Goal: Task Accomplishment & Management: Manage account settings

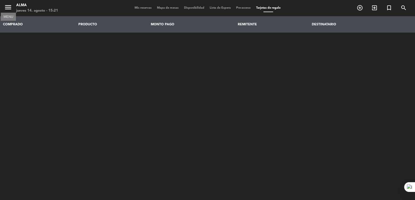
click at [6, 11] on icon "menu" at bounding box center [8, 7] width 8 height 8
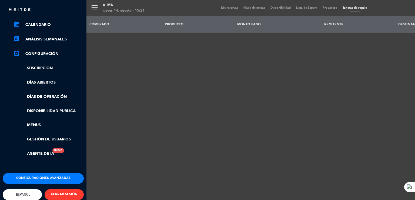
scroll to position [77, 0]
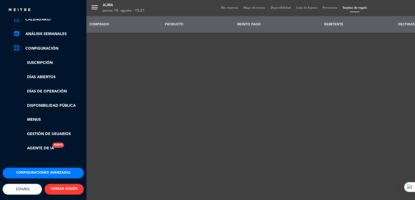
click at [58, 184] on button "CERRAR SESIÓN" at bounding box center [64, 189] width 39 height 11
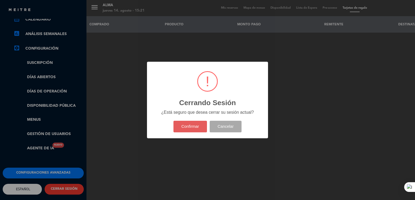
click at [195, 124] on button "Confirmar" at bounding box center [190, 127] width 34 height 12
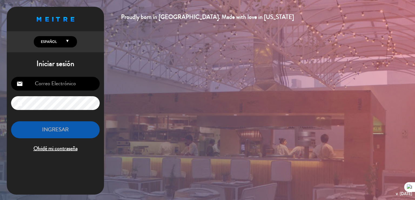
type input "[EMAIL_ADDRESS][DOMAIN_NAME]"
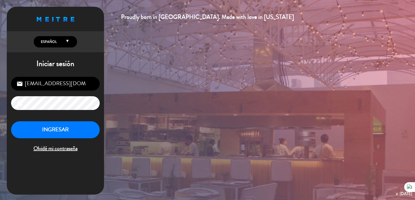
click at [21, 105] on icon "lock" at bounding box center [19, 103] width 6 height 6
click at [47, 126] on button "INGRESAR" at bounding box center [55, 129] width 89 height 17
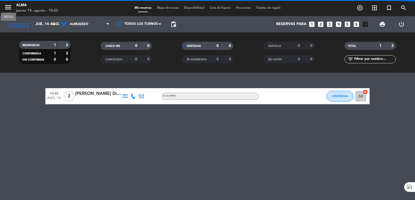
click at [7, 7] on icon "menu" at bounding box center [8, 7] width 8 height 8
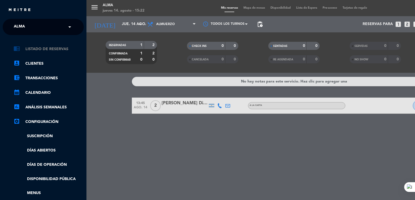
click at [55, 47] on link "chrome_reader_mode Listado de Reservas" at bounding box center [48, 49] width 70 height 6
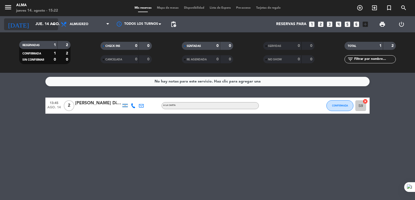
click at [33, 22] on input "jue. 14 ago." at bounding box center [58, 24] width 51 height 10
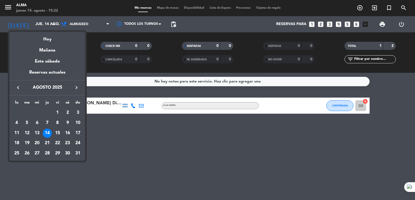
drag, startPoint x: 50, startPoint y: 40, endPoint x: 49, endPoint y: 36, distance: 3.3
click at [50, 40] on div "Hoy" at bounding box center [47, 37] width 76 height 11
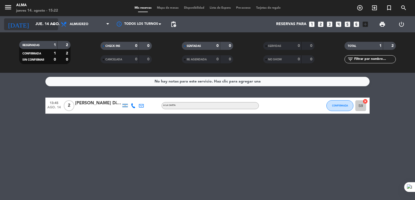
click at [48, 27] on input "jue. 14 ago." at bounding box center [58, 24] width 51 height 10
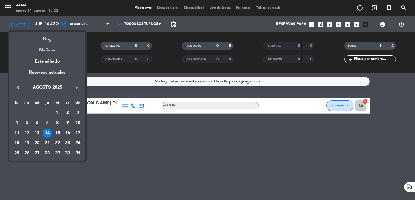
click at [49, 50] on div "Mañana" at bounding box center [47, 48] width 76 height 11
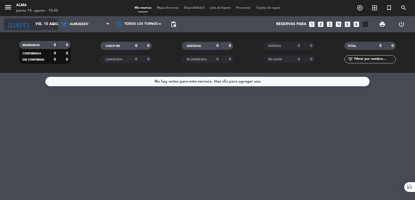
click at [38, 24] on input "vie. 15 ago." at bounding box center [58, 24] width 51 height 10
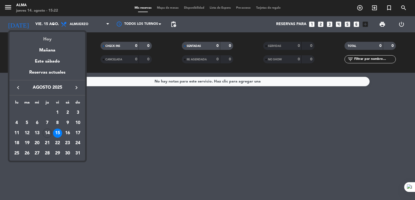
click at [48, 40] on div "Hoy" at bounding box center [47, 37] width 76 height 11
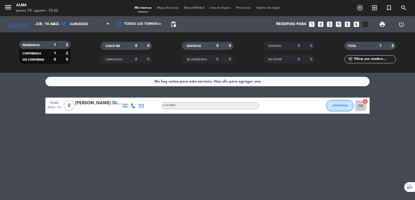
click at [336, 107] on span "CONFIRMADA" at bounding box center [340, 105] width 16 height 3
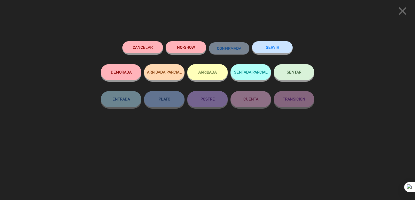
click at [388, 53] on div "close Cancelar NO-SHOW CONFIRMADA SERVIR DEMORADA ARRIBADA PARCIAL ARRIBADA SEN…" at bounding box center [207, 100] width 415 height 200
click at [403, 11] on icon "close" at bounding box center [401, 10] width 13 height 13
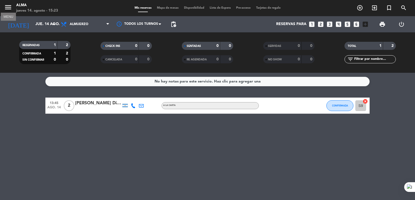
click at [9, 6] on icon "menu" at bounding box center [8, 7] width 8 height 8
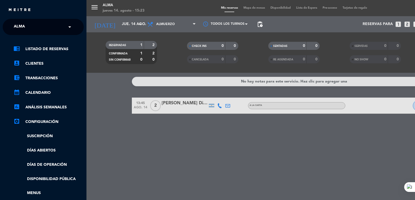
drag, startPoint x: 256, startPoint y: 138, endPoint x: 254, endPoint y: 133, distance: 6.3
click at [256, 138] on div "menu Alma [DATE] 14. agosto - 15:23 Mis reservas Mapa de mesas Disponibilidad L…" at bounding box center [293, 100] width 415 height 200
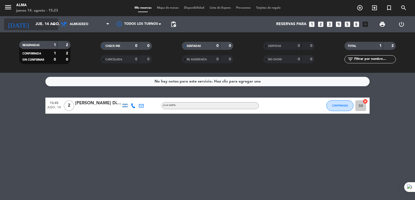
click at [50, 26] on icon "arrow_drop_down" at bounding box center [53, 24] width 6 height 6
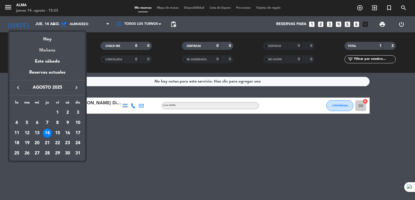
click at [46, 50] on div "Mañana" at bounding box center [47, 48] width 76 height 11
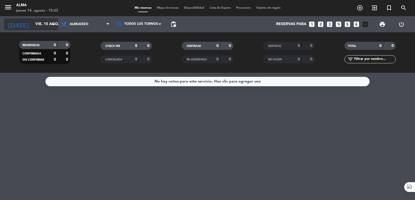
click at [50, 23] on input "vie. 15 ago." at bounding box center [58, 24] width 51 height 10
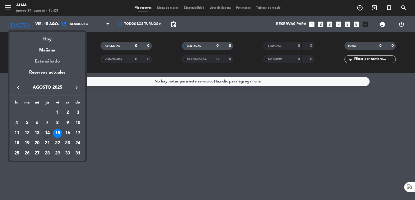
click at [50, 62] on div "Este sábado" at bounding box center [47, 61] width 76 height 15
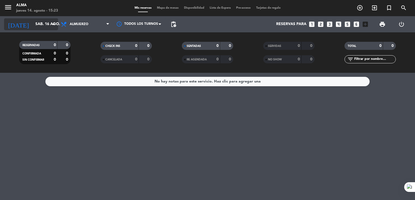
click at [39, 27] on input "sáb. 16 ago." at bounding box center [58, 24] width 51 height 10
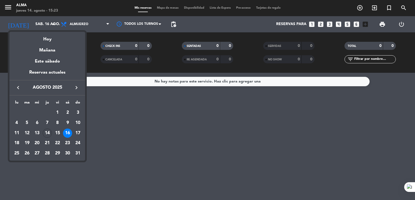
click at [80, 133] on div "17" at bounding box center [77, 133] width 9 height 9
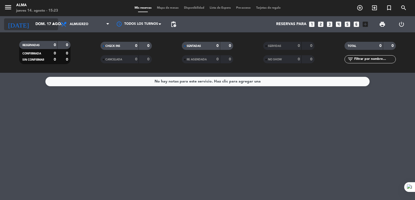
click at [42, 25] on input "dom. 17 ago." at bounding box center [58, 24] width 51 height 10
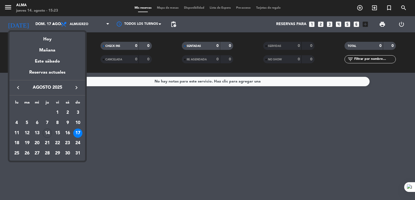
click at [106, 106] on div at bounding box center [207, 100] width 415 height 200
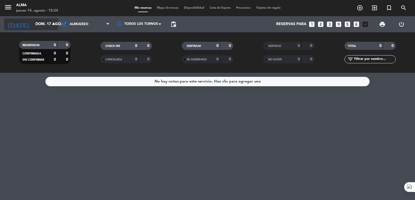
click at [33, 25] on input "dom. 17 ago." at bounding box center [58, 24] width 51 height 10
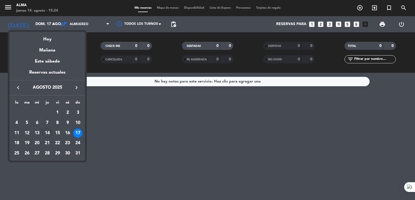
click at [18, 141] on div "18" at bounding box center [16, 143] width 9 height 9
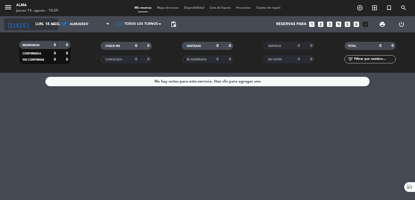
click at [33, 25] on input "lun. 18 ago." at bounding box center [58, 24] width 51 height 10
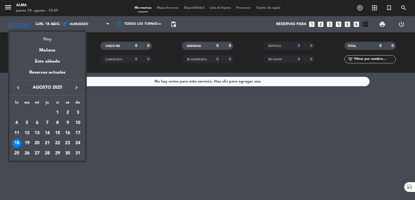
click at [45, 41] on div "Hoy" at bounding box center [47, 37] width 76 height 11
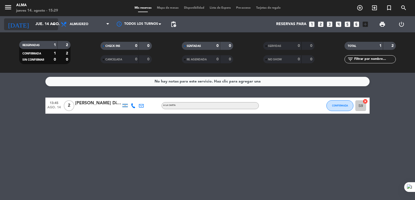
click at [42, 24] on input "jue. 14 ago." at bounding box center [58, 24] width 51 height 10
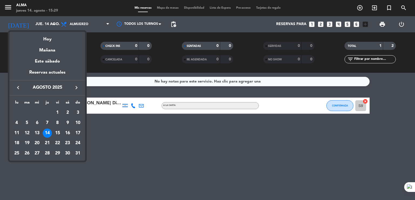
click at [69, 121] on div "9" at bounding box center [67, 123] width 9 height 9
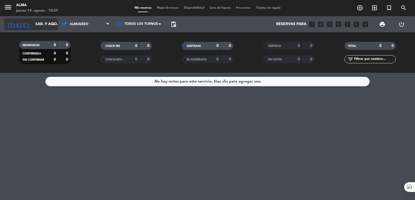
click at [38, 20] on input "sáb. 9 ago." at bounding box center [58, 24] width 51 height 10
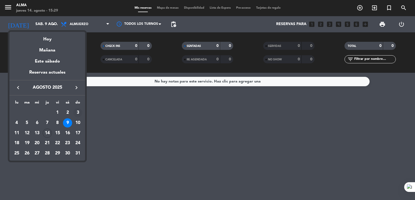
click at [76, 112] on div "3" at bounding box center [77, 112] width 9 height 9
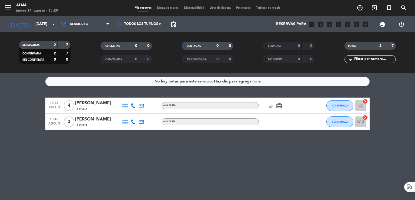
click at [270, 105] on icon "subject" at bounding box center [271, 106] width 6 height 6
click at [280, 106] on icon "card_giftcard" at bounding box center [279, 106] width 6 height 6
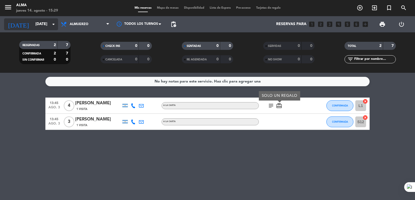
click at [41, 25] on input "[DATE]" at bounding box center [58, 24] width 51 height 10
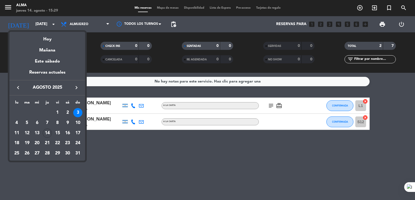
drag, startPoint x: 68, startPoint y: 114, endPoint x: 71, endPoint y: 111, distance: 4.8
click at [67, 114] on div "2" at bounding box center [67, 112] width 9 height 9
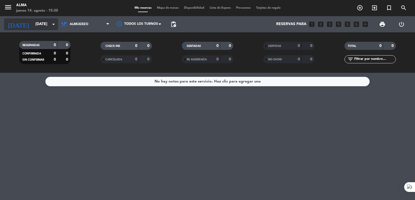
click at [46, 22] on input "[DATE]" at bounding box center [58, 24] width 51 height 10
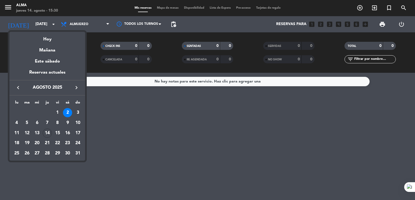
drag, startPoint x: 77, startPoint y: 120, endPoint x: 77, endPoint y: 116, distance: 3.8
click at [77, 120] on div "10" at bounding box center [77, 123] width 9 height 9
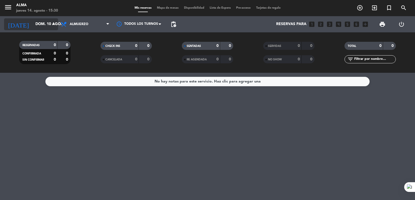
click at [37, 23] on input "dom. 10 ago." at bounding box center [58, 24] width 51 height 10
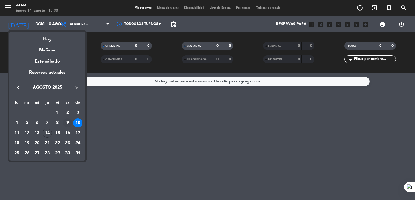
click at [69, 120] on div "9" at bounding box center [67, 123] width 9 height 9
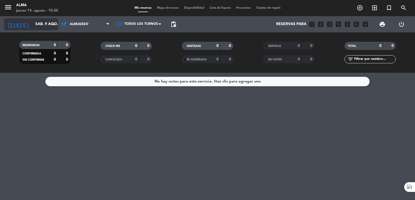
click at [36, 23] on input "sáb. 9 ago." at bounding box center [58, 24] width 51 height 10
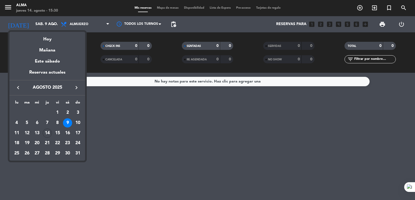
click at [16, 87] on icon "keyboard_arrow_left" at bounding box center [18, 87] width 6 height 6
click at [79, 152] on div "27" at bounding box center [77, 153] width 9 height 9
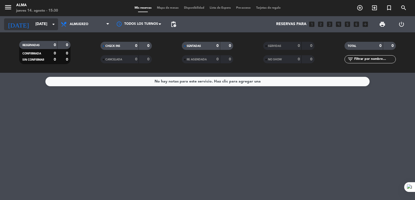
click at [44, 24] on input "[DATE]" at bounding box center [58, 24] width 51 height 10
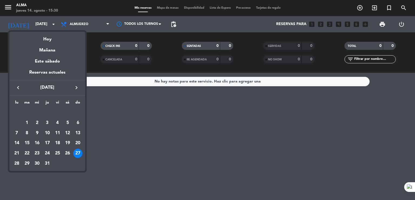
drag, startPoint x: 68, startPoint y: 149, endPoint x: 69, endPoint y: 152, distance: 3.3
click at [68, 149] on td "26" at bounding box center [68, 153] width 10 height 10
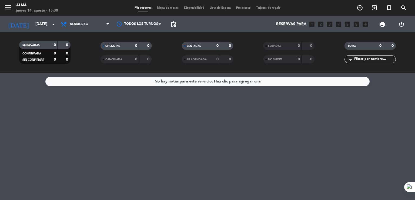
click at [69, 152] on div "No hay notas para este servicio. Haz clic para agregar una" at bounding box center [207, 136] width 415 height 127
click at [39, 26] on input "[DATE]" at bounding box center [58, 24] width 51 height 10
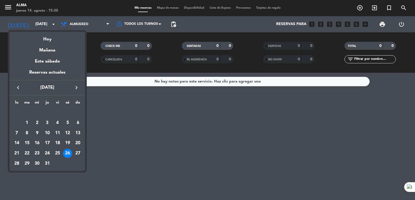
click at [78, 133] on div "13" at bounding box center [77, 133] width 9 height 9
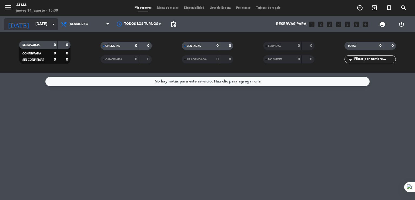
click at [42, 23] on input "[DATE]" at bounding box center [58, 24] width 51 height 10
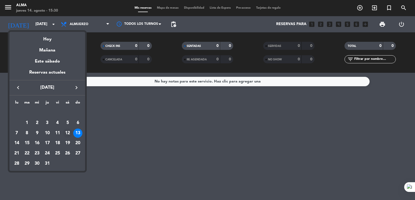
click at [71, 132] on div "12" at bounding box center [67, 133] width 9 height 9
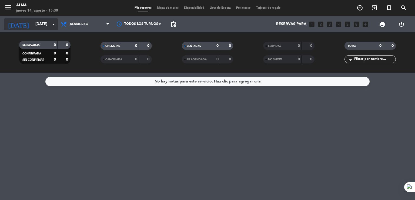
click at [49, 26] on input "[DATE]" at bounding box center [58, 24] width 51 height 10
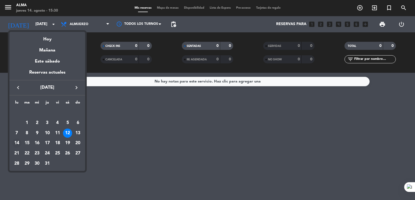
click at [16, 142] on div "14" at bounding box center [16, 143] width 9 height 9
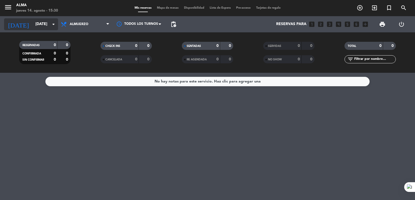
click at [41, 28] on input "[DATE]" at bounding box center [58, 24] width 51 height 10
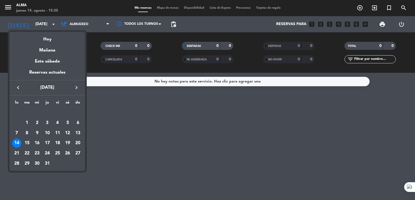
click at [29, 143] on div "15" at bounding box center [26, 143] width 9 height 9
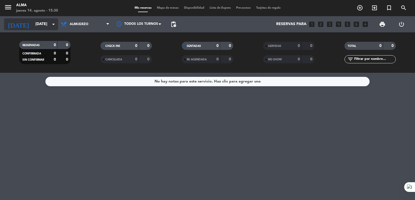
click at [48, 25] on input "[DATE]" at bounding box center [58, 24] width 51 height 10
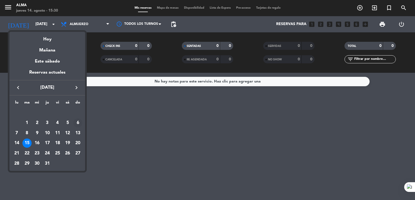
click at [79, 123] on div "6" at bounding box center [77, 123] width 9 height 9
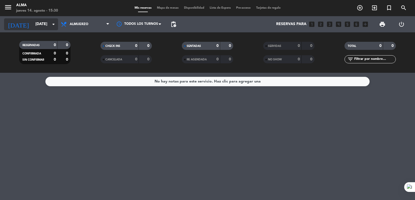
click at [33, 24] on input "[DATE]" at bounding box center [58, 24] width 51 height 10
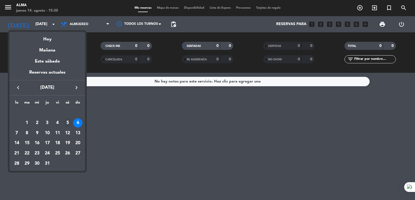
click at [66, 122] on div "5" at bounding box center [67, 123] width 9 height 9
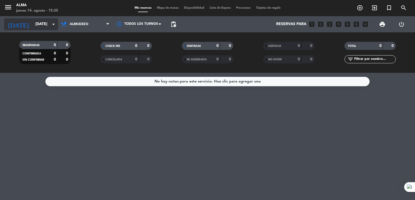
click at [33, 23] on input "[DATE]" at bounding box center [58, 24] width 51 height 10
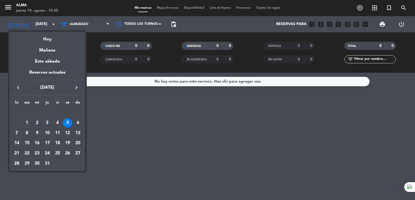
click at [22, 89] on button "keyboard_arrow_left" at bounding box center [18, 87] width 10 height 7
click at [78, 154] on div "29" at bounding box center [77, 153] width 9 height 9
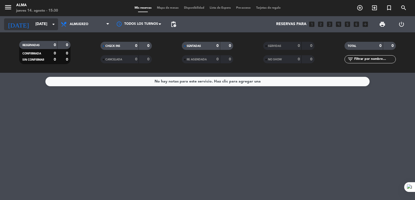
click at [51, 22] on icon "arrow_drop_down" at bounding box center [53, 24] width 6 height 6
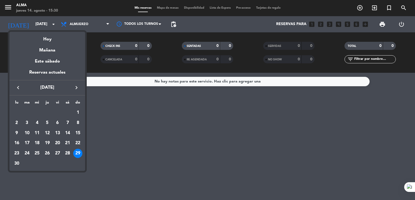
click at [76, 87] on icon "keyboard_arrow_right" at bounding box center [76, 87] width 6 height 6
click at [37, 163] on div "30" at bounding box center [36, 163] width 9 height 9
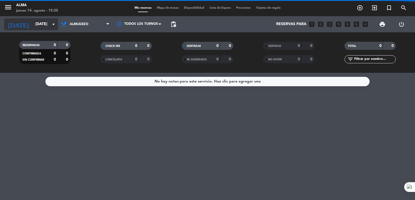
click at [52, 23] on icon "arrow_drop_down" at bounding box center [53, 24] width 6 height 6
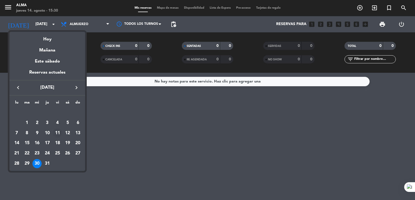
click at [58, 135] on div "11" at bounding box center [57, 133] width 9 height 9
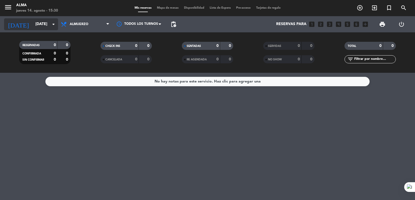
click at [51, 26] on icon "arrow_drop_down" at bounding box center [53, 24] width 6 height 6
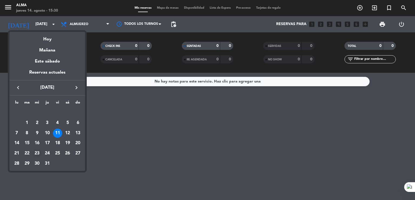
click at [37, 153] on div "23" at bounding box center [36, 153] width 9 height 9
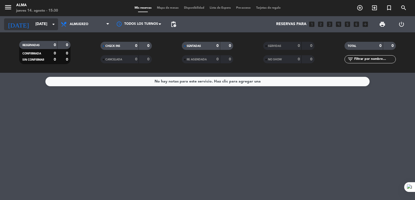
click at [53, 27] on icon "arrow_drop_down" at bounding box center [53, 24] width 6 height 6
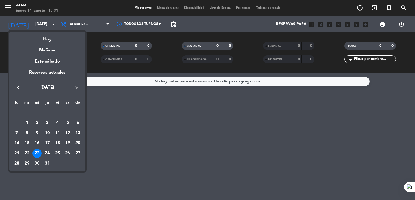
click at [109, 23] on div at bounding box center [207, 100] width 415 height 200
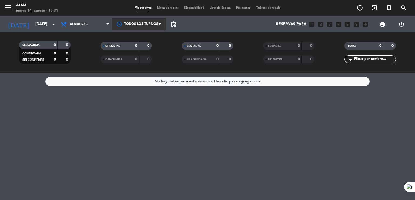
click at [155, 24] on div at bounding box center [139, 24] width 54 height 12
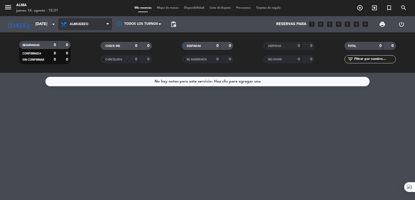
click at [86, 26] on span "Almuerzo" at bounding box center [85, 24] width 54 height 12
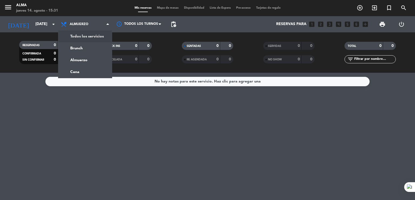
click at [91, 38] on div "menu Alma [DATE] 14. agosto - 15:31 Mis reservas Mapa de mesas Disponibilidad L…" at bounding box center [207, 36] width 415 height 73
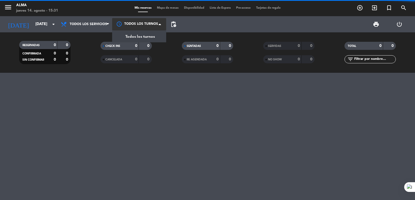
click at [155, 23] on div at bounding box center [139, 24] width 54 height 12
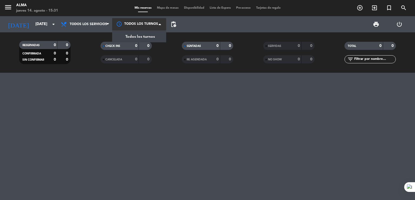
click at [141, 37] on span "Todos los turnos" at bounding box center [139, 37] width 29 height 6
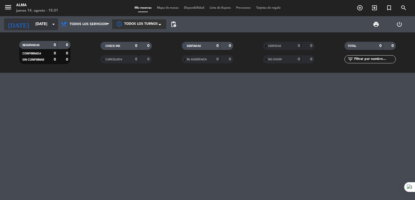
click at [33, 25] on input "[DATE]" at bounding box center [58, 24] width 51 height 10
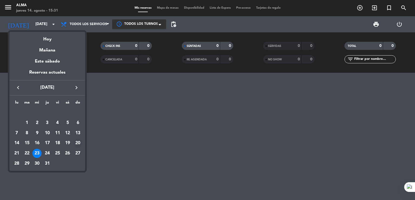
click at [77, 146] on div "20" at bounding box center [77, 143] width 9 height 9
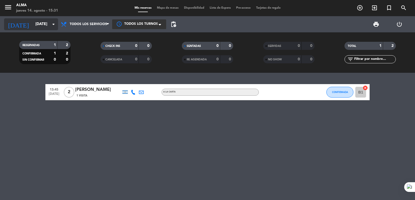
click at [33, 24] on input "[DATE]" at bounding box center [58, 24] width 51 height 10
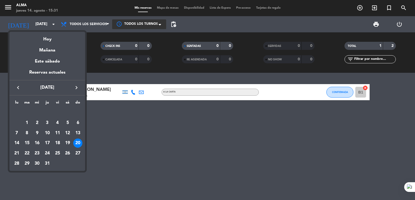
click at [77, 150] on div "27" at bounding box center [77, 153] width 9 height 9
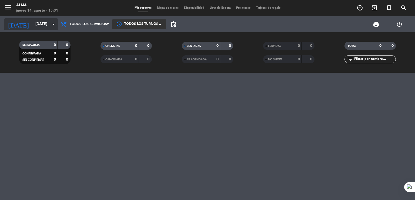
click at [33, 22] on input "[DATE]" at bounding box center [58, 24] width 51 height 10
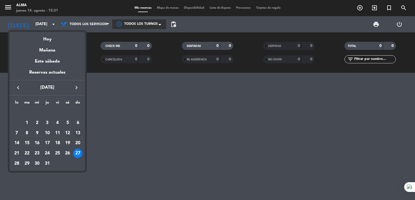
click at [78, 134] on div "13" at bounding box center [77, 133] width 9 height 9
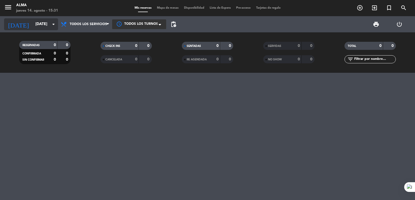
click at [41, 25] on input "[DATE]" at bounding box center [58, 24] width 51 height 10
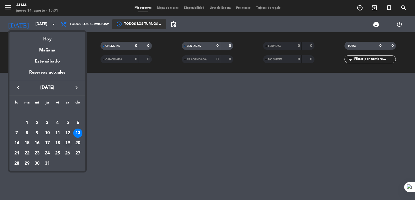
click at [67, 144] on div "19" at bounding box center [67, 143] width 9 height 9
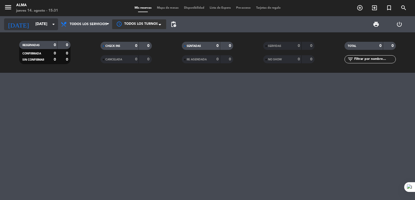
click at [42, 27] on input "[DATE]" at bounding box center [58, 24] width 51 height 10
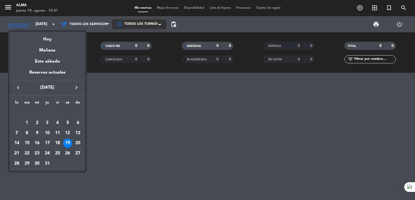
click at [67, 125] on div "5" at bounding box center [67, 123] width 9 height 9
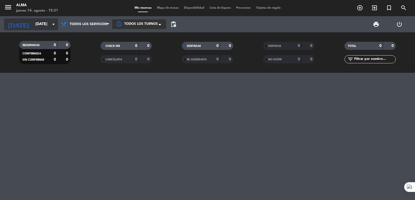
click at [36, 26] on input "[DATE]" at bounding box center [58, 24] width 51 height 10
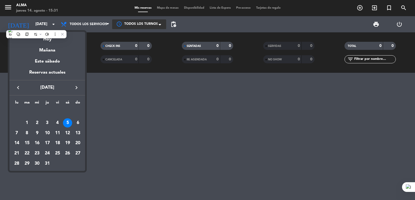
click at [65, 143] on div "19" at bounding box center [67, 143] width 9 height 9
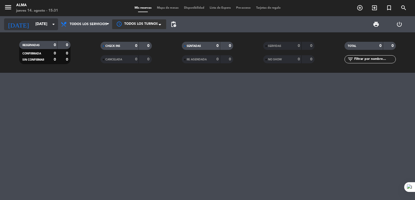
click at [36, 21] on input "[DATE]" at bounding box center [58, 24] width 51 height 10
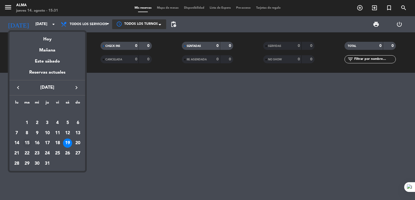
click at [28, 146] on div "15" at bounding box center [26, 143] width 9 height 9
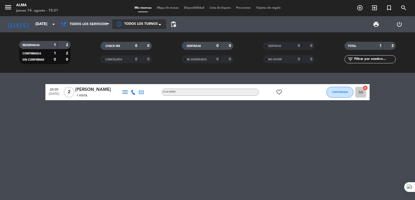
click at [280, 92] on icon "favorite_border" at bounding box center [279, 92] width 6 height 6
click at [15, 24] on icon "[DATE]" at bounding box center [18, 24] width 29 height 12
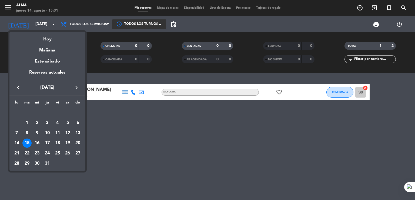
click at [30, 155] on div "22" at bounding box center [26, 153] width 9 height 9
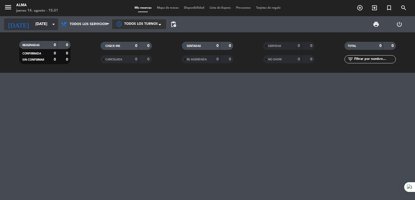
click at [36, 22] on input "[DATE]" at bounding box center [58, 24] width 51 height 10
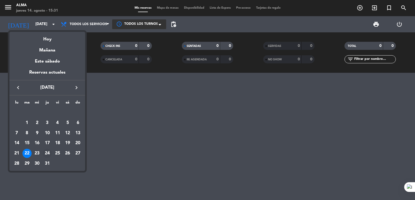
click at [46, 153] on div "24" at bounding box center [47, 153] width 9 height 9
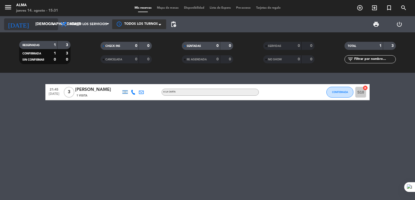
click at [33, 24] on input "[DEMOGRAPHIC_DATA][DATE]" at bounding box center [58, 24] width 51 height 10
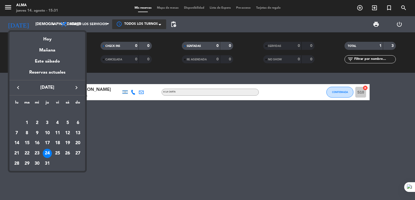
click at [27, 136] on div "8" at bounding box center [26, 133] width 9 height 9
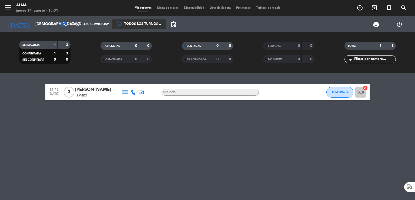
type input "[DATE]"
click at [296, 94] on icon "child_care" at bounding box center [295, 92] width 6 height 6
click at [296, 92] on icon "child_care" at bounding box center [295, 92] width 6 height 6
click at [277, 93] on icon "airplanemode_active" at bounding box center [279, 92] width 6 height 6
click at [363, 92] on icon "border_all" at bounding box center [361, 92] width 6 height 6
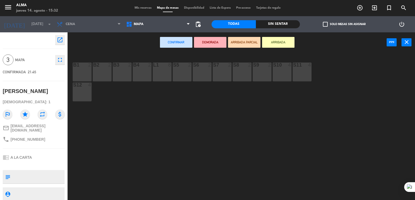
click at [60, 40] on icon "open_in_new" at bounding box center [60, 40] width 6 height 6
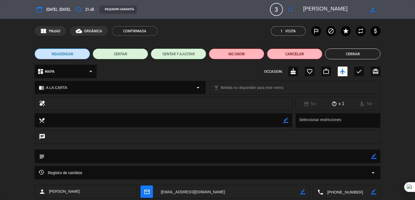
click at [59, 8] on span "[DATE], [DATE]." at bounding box center [58, 9] width 25 height 6
type input "[EMAIL_ADDRESS][DOMAIN_NAME]"
click at [292, 55] on button "Cancelar" at bounding box center [294, 54] width 55 height 11
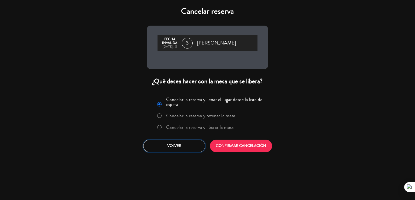
click at [171, 146] on button "Volver" at bounding box center [174, 146] width 62 height 13
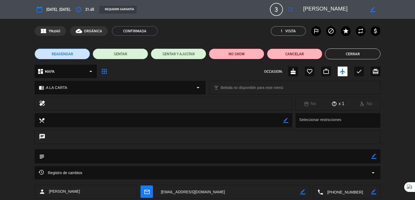
click at [39, 9] on icon "calendar_today" at bounding box center [39, 9] width 6 height 6
